Goal: Task Accomplishment & Management: Use online tool/utility

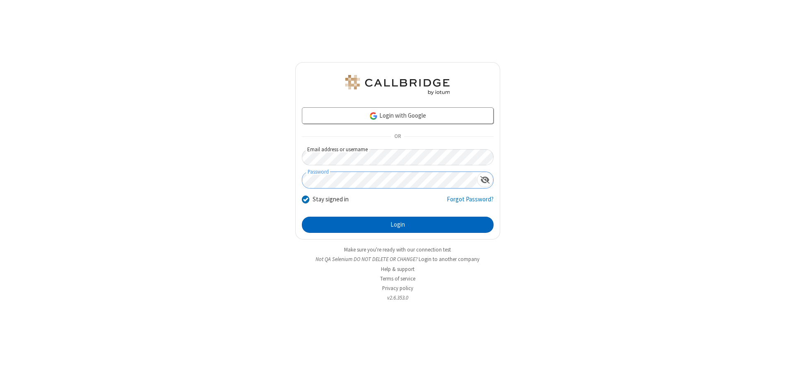
click at [397, 224] on button "Login" at bounding box center [398, 225] width 192 height 17
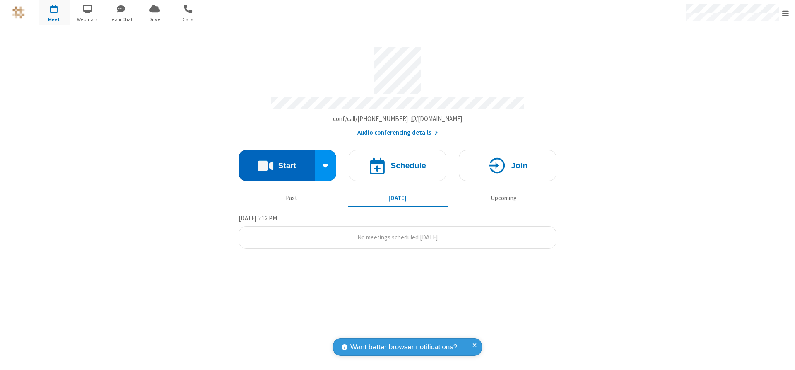
click at [277, 162] on button "Start" at bounding box center [276, 165] width 77 height 31
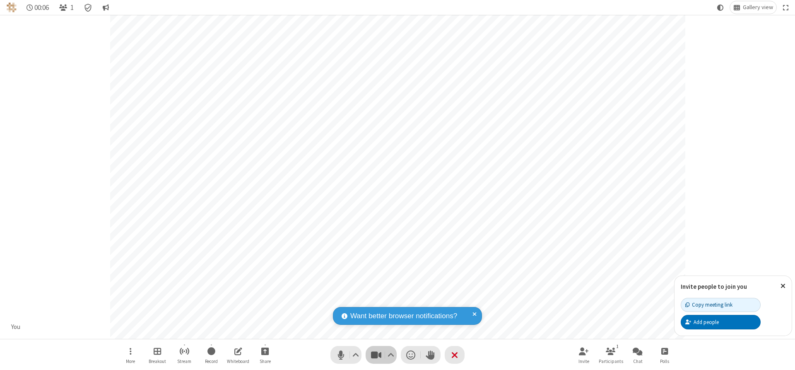
click at [376, 354] on span "Stop video (Alt+V)" at bounding box center [376, 355] width 12 height 12
click at [376, 354] on span "Start video (Alt+V)" at bounding box center [376, 355] width 12 height 12
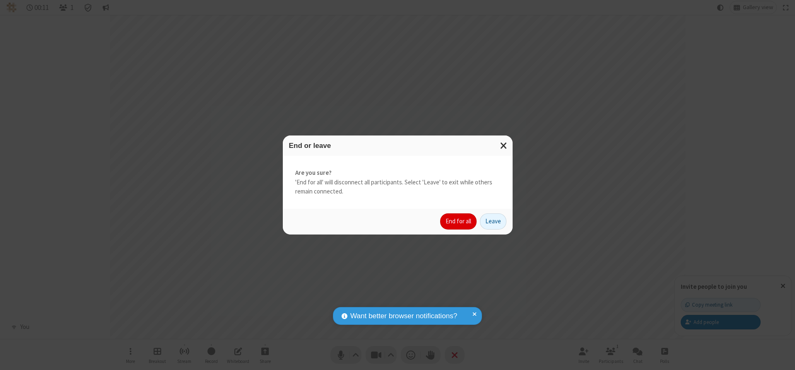
click at [459, 221] on button "End for all" at bounding box center [458, 221] width 36 height 17
